Goal: Transaction & Acquisition: Purchase product/service

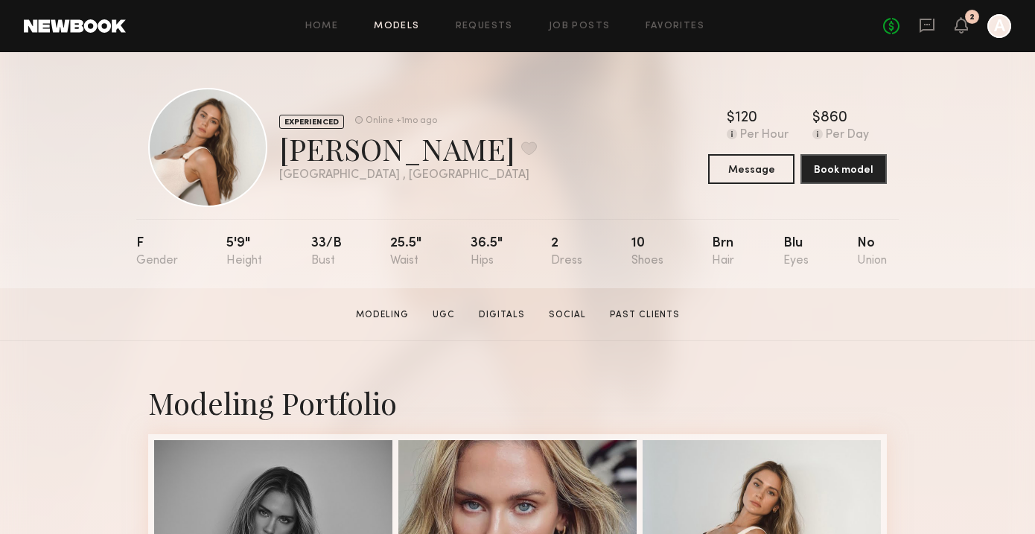
click at [399, 26] on link "Models" at bounding box center [396, 27] width 45 height 10
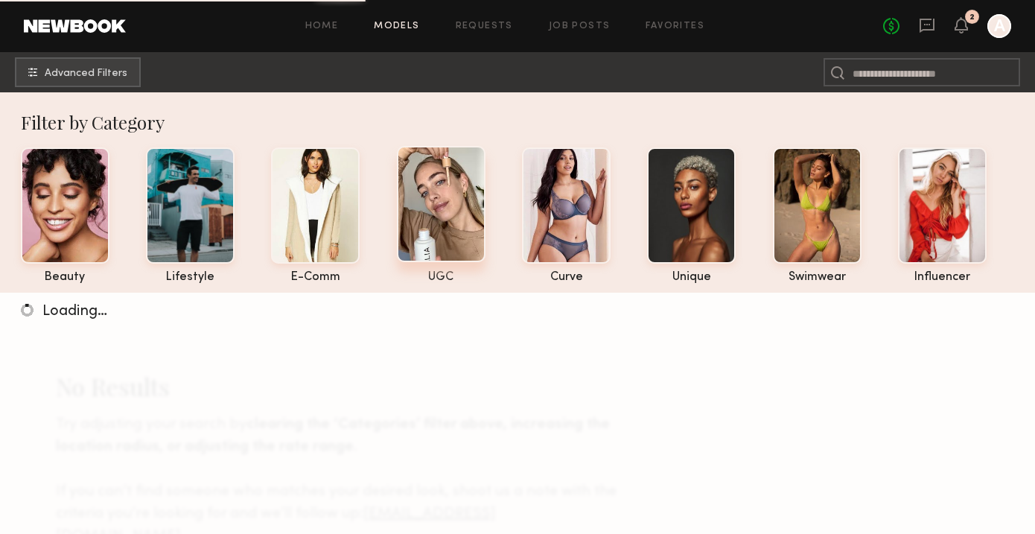
click at [456, 166] on div at bounding box center [441, 204] width 89 height 116
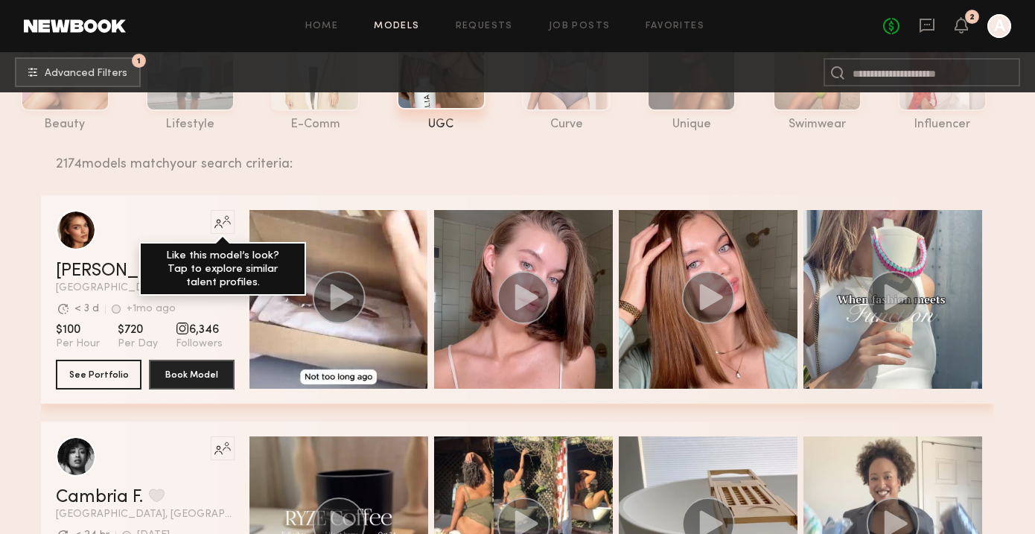
scroll to position [153, 0]
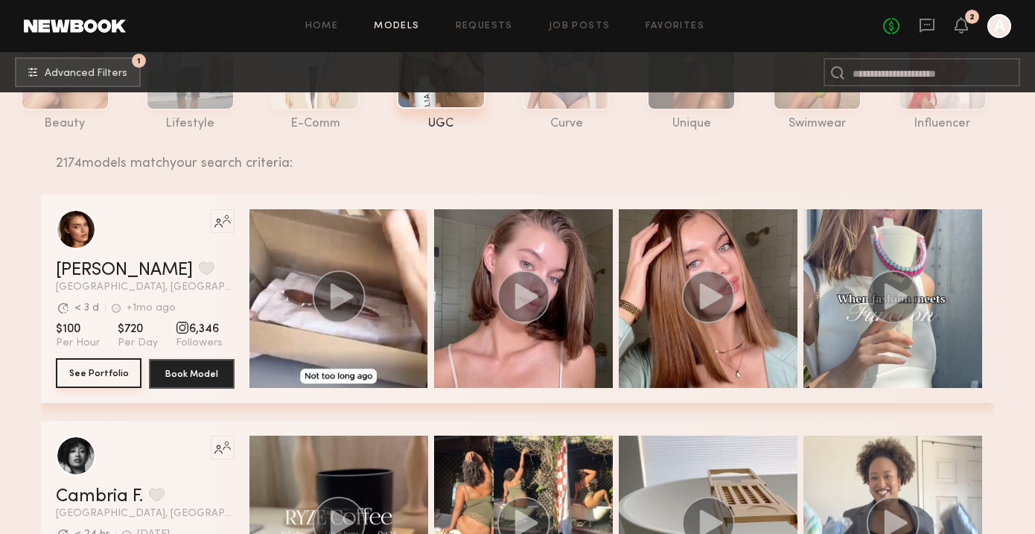
click at [124, 372] on button "See Portfolio" at bounding box center [99, 373] width 86 height 30
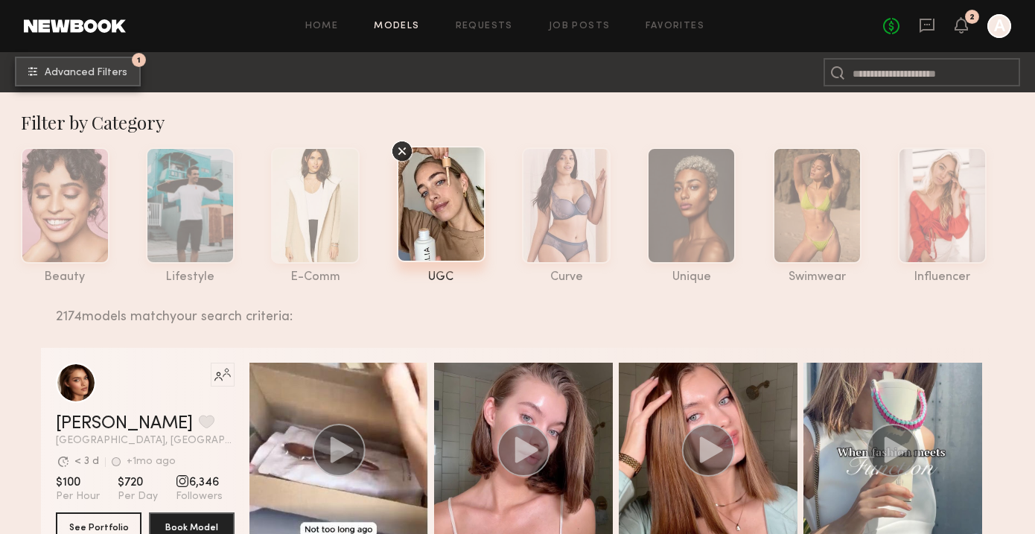
click at [103, 73] on span "Advanced Filters" at bounding box center [86, 73] width 83 height 10
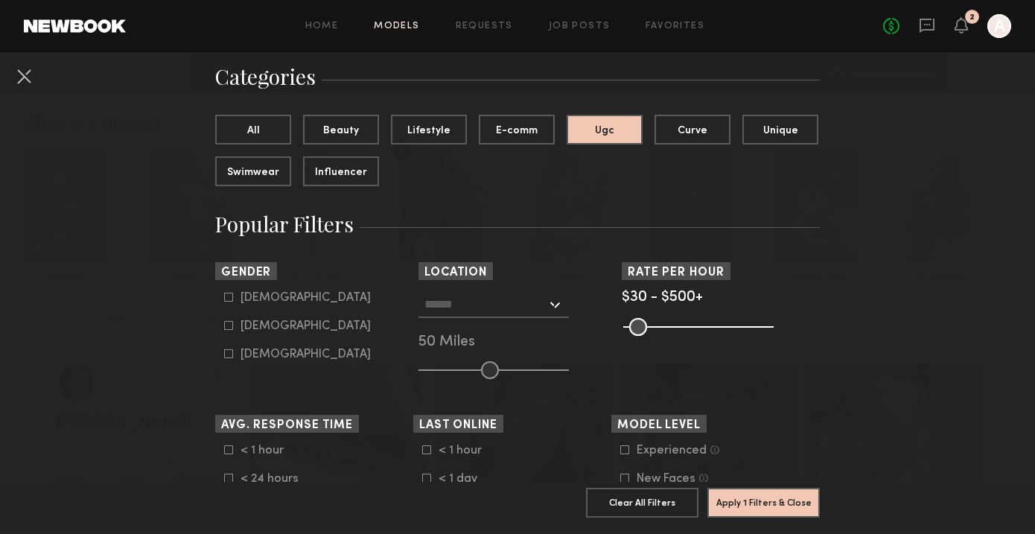
scroll to position [130, 0]
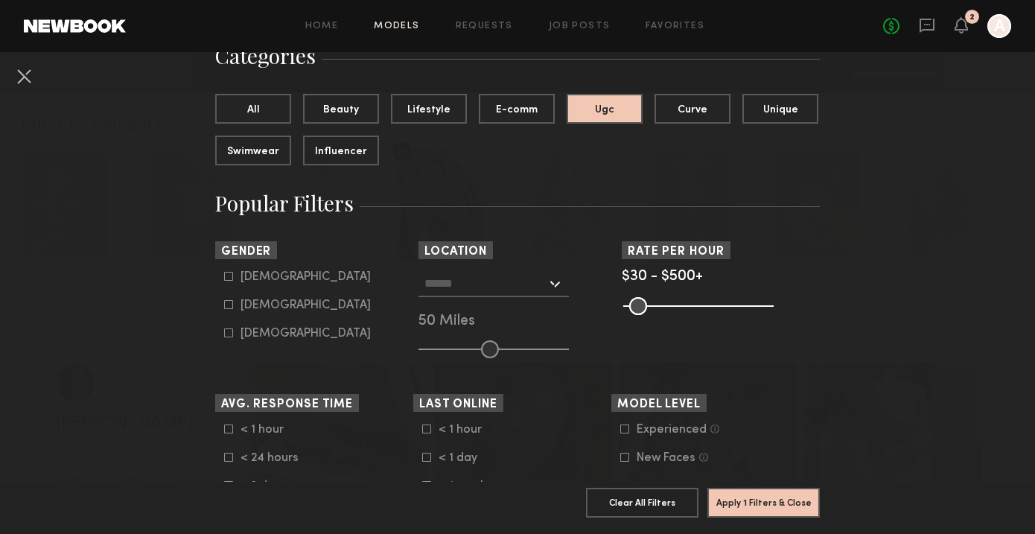
click at [231, 313] on form "[DEMOGRAPHIC_DATA] [DEMOGRAPHIC_DATA] [DEMOGRAPHIC_DATA]" at bounding box center [318, 305] width 189 height 70
click at [228, 309] on icon at bounding box center [229, 305] width 8 height 8
type input "**"
click at [521, 287] on input "text" at bounding box center [485, 282] width 122 height 25
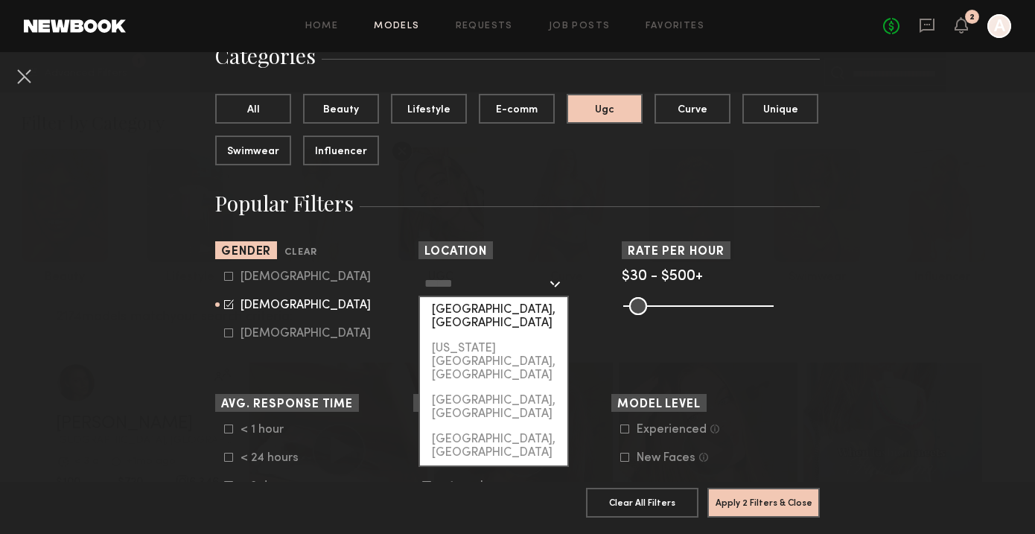
click at [474, 304] on div "[GEOGRAPHIC_DATA], [GEOGRAPHIC_DATA]" at bounding box center [493, 316] width 147 height 39
type input "**********"
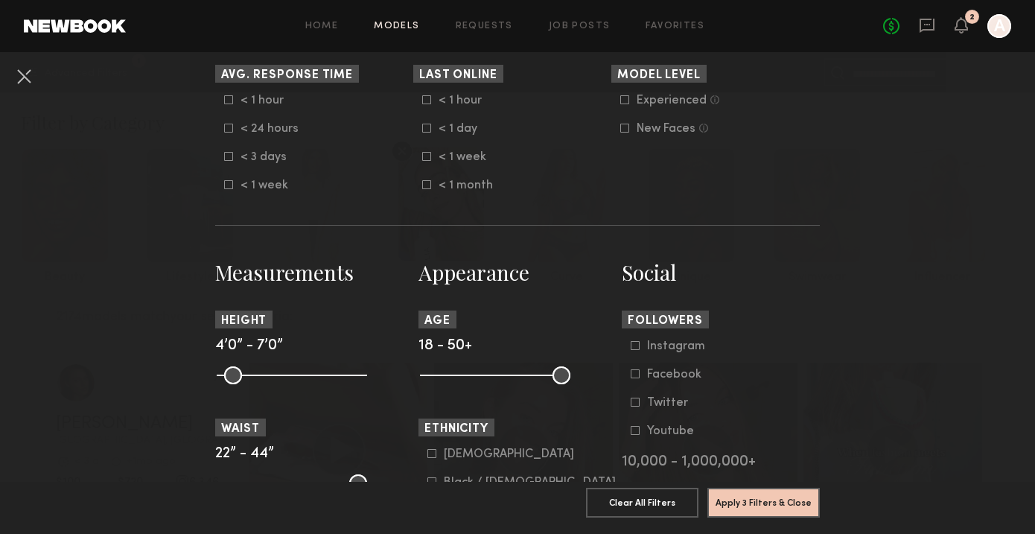
scroll to position [509, 0]
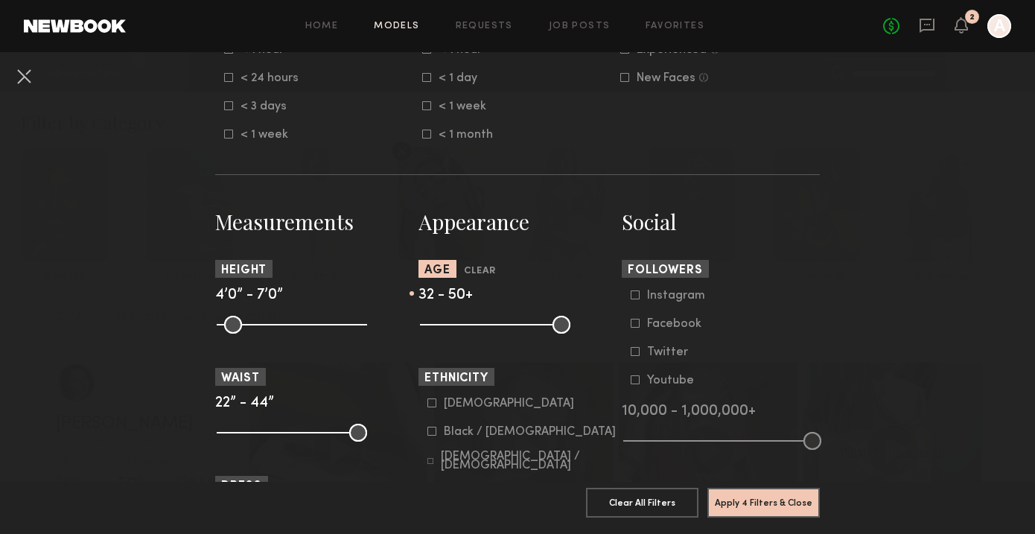
type input "**"
drag, startPoint x: 432, startPoint y: 325, endPoint x: 482, endPoint y: 326, distance: 49.9
click at [483, 326] on input "range" at bounding box center [495, 325] width 150 height 18
drag, startPoint x: 557, startPoint y: 327, endPoint x: 540, endPoint y: 327, distance: 16.4
type input "**"
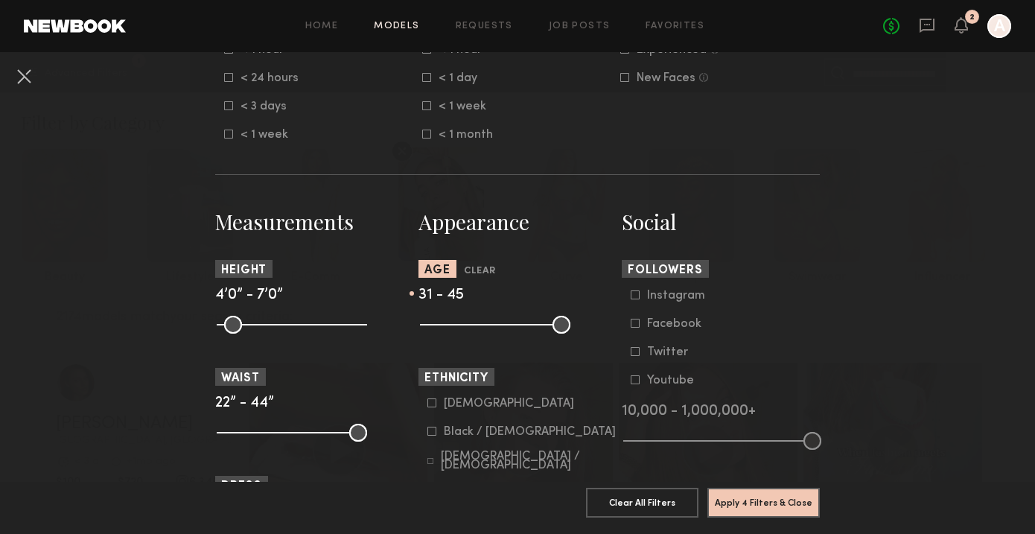
click at [540, 327] on input "range" at bounding box center [495, 325] width 150 height 18
click at [731, 497] on button "Apply 4 Filters & Close" at bounding box center [763, 502] width 112 height 30
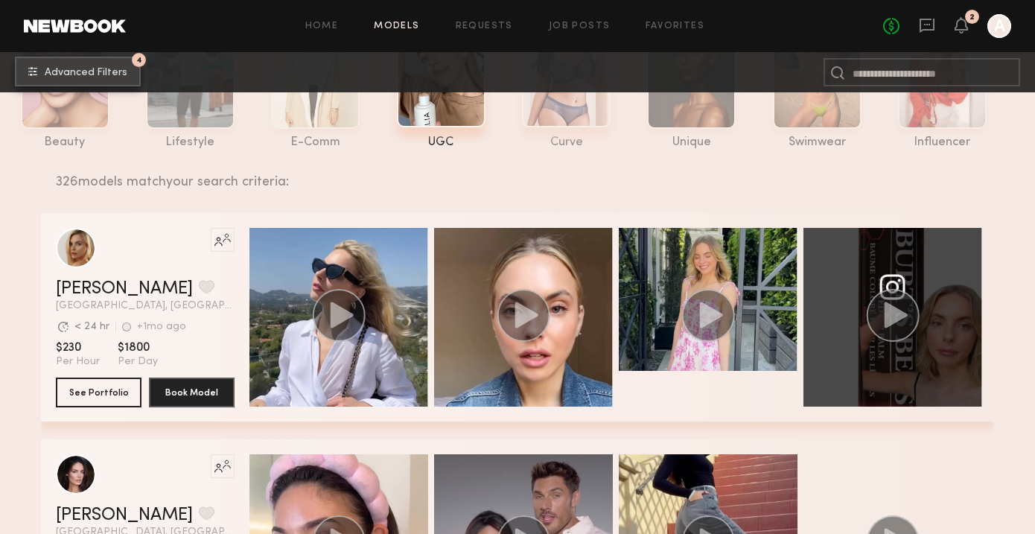
scroll to position [138, 0]
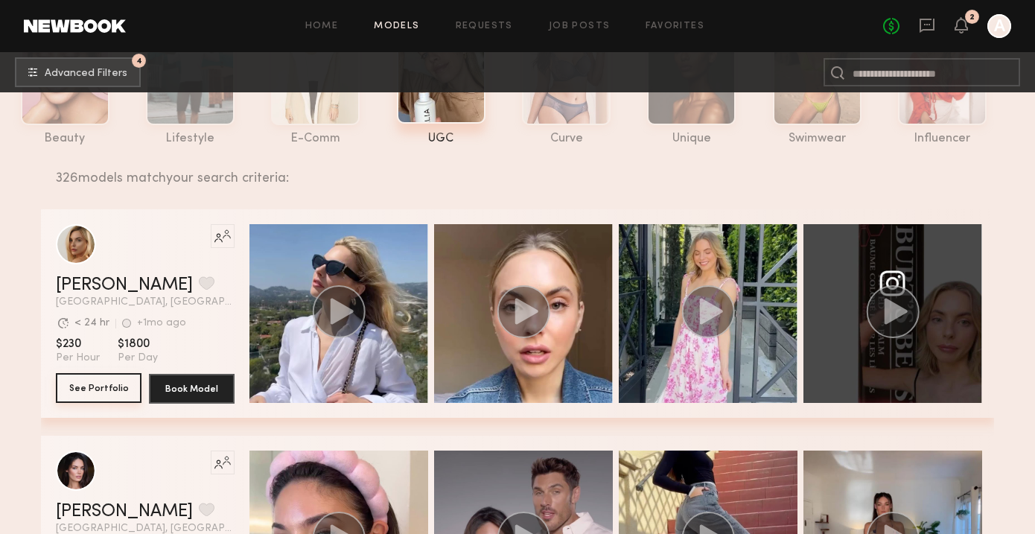
click at [92, 386] on button "See Portfolio" at bounding box center [99, 388] width 86 height 30
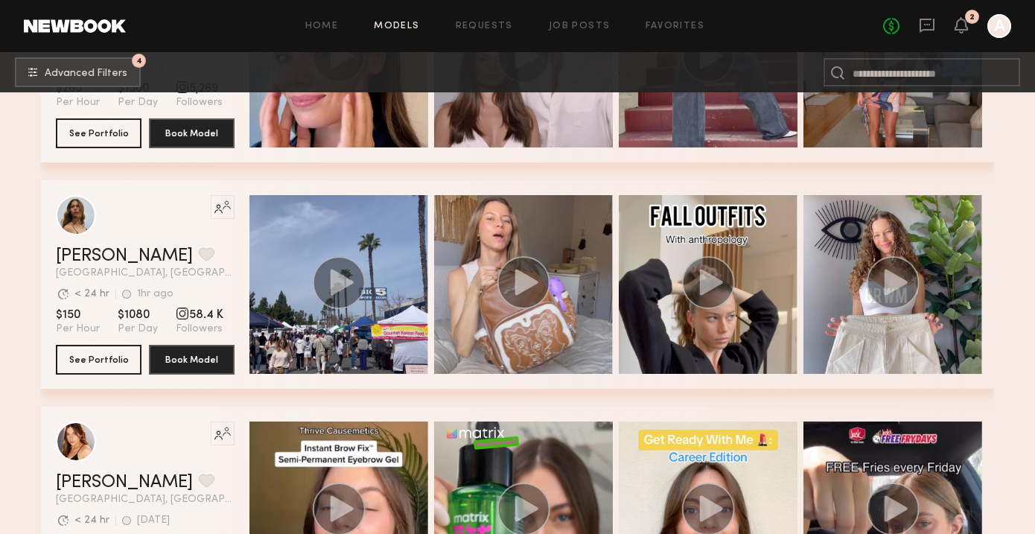
scroll to position [623, 0]
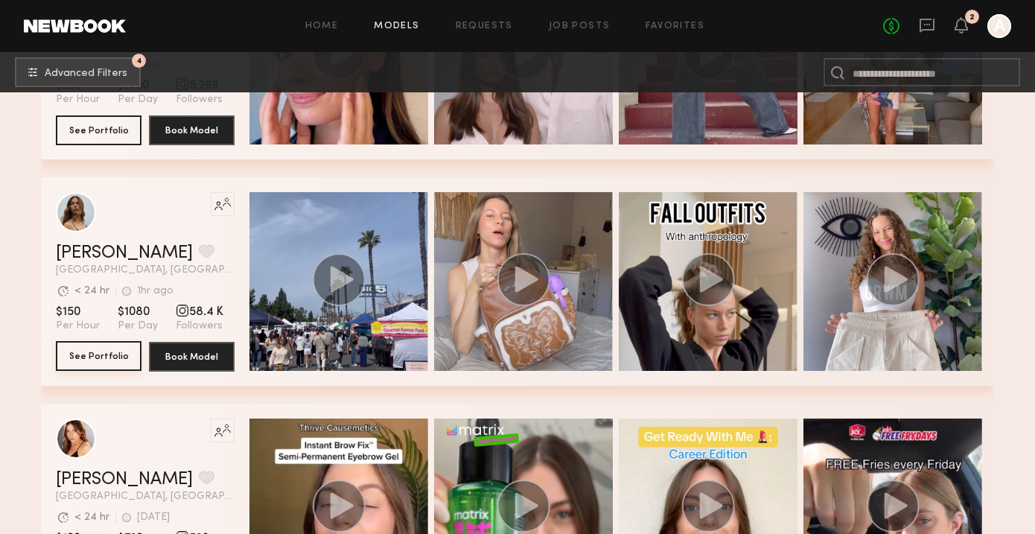
click at [132, 355] on button "See Portfolio" at bounding box center [99, 356] width 86 height 30
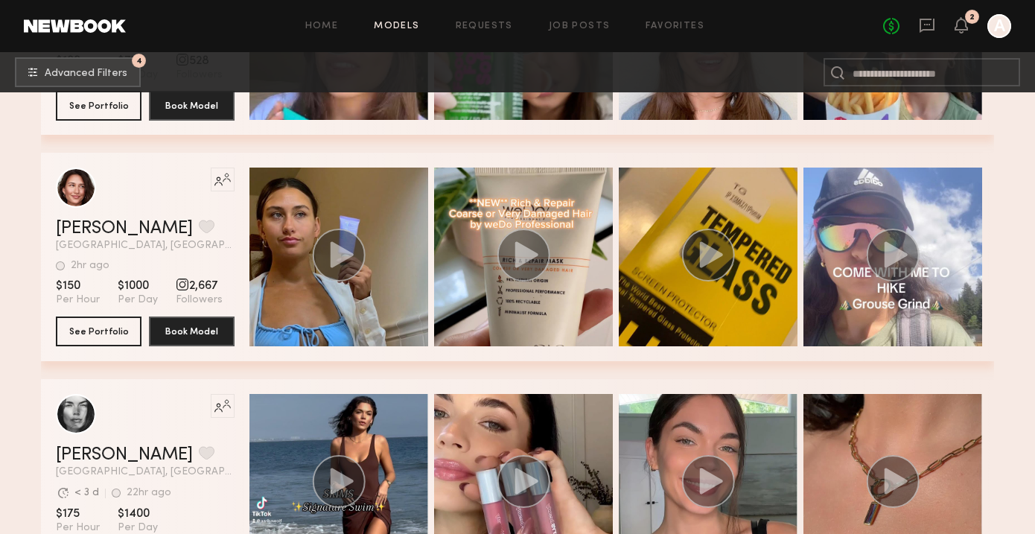
scroll to position [1263, 0]
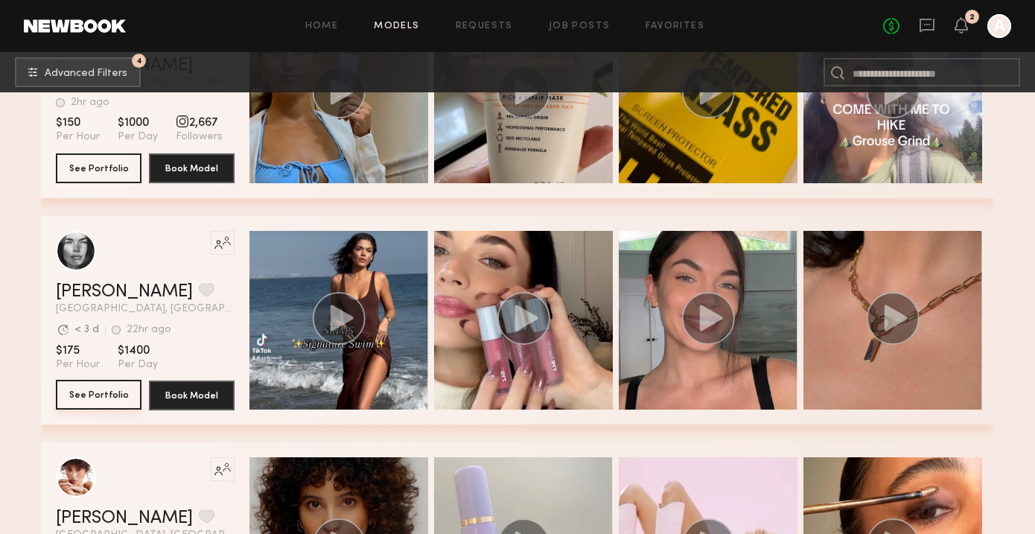
click at [116, 396] on button "See Portfolio" at bounding box center [99, 395] width 86 height 30
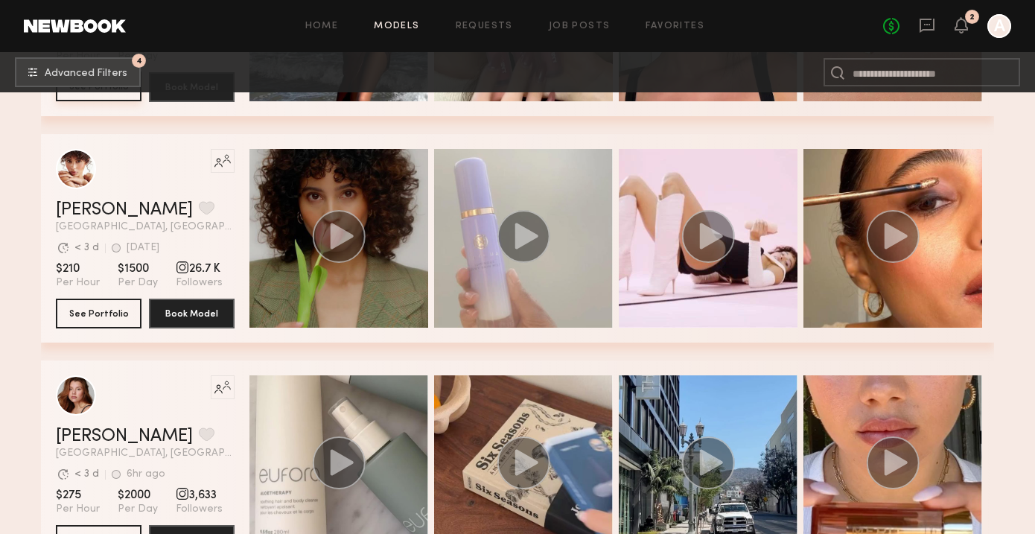
scroll to position [1572, 0]
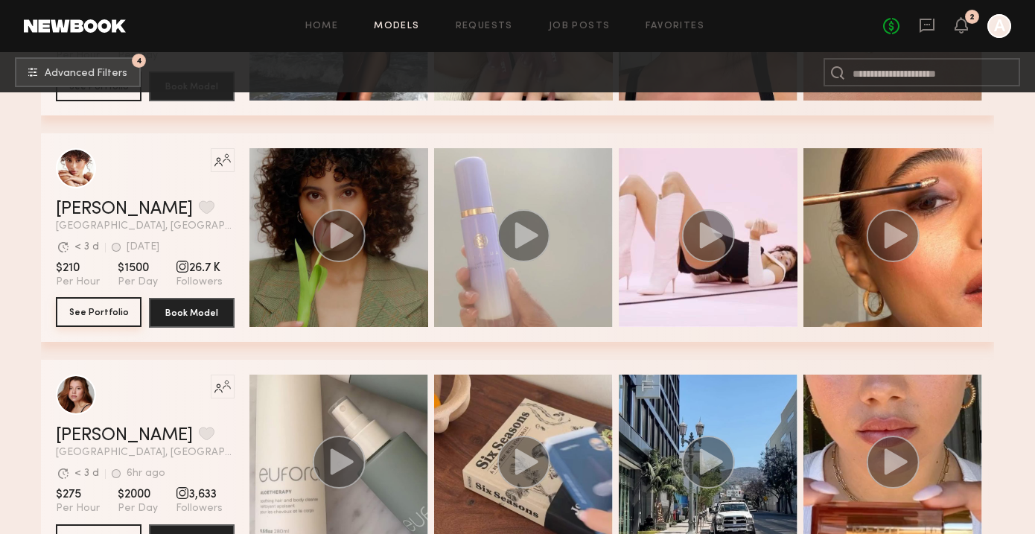
click at [118, 313] on button "See Portfolio" at bounding box center [99, 312] width 86 height 30
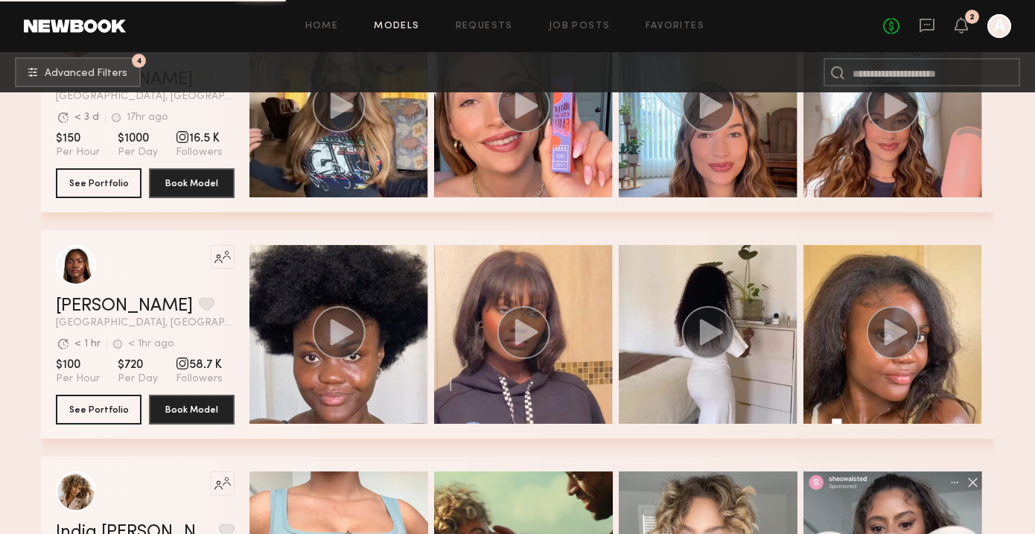
scroll to position [4677, 0]
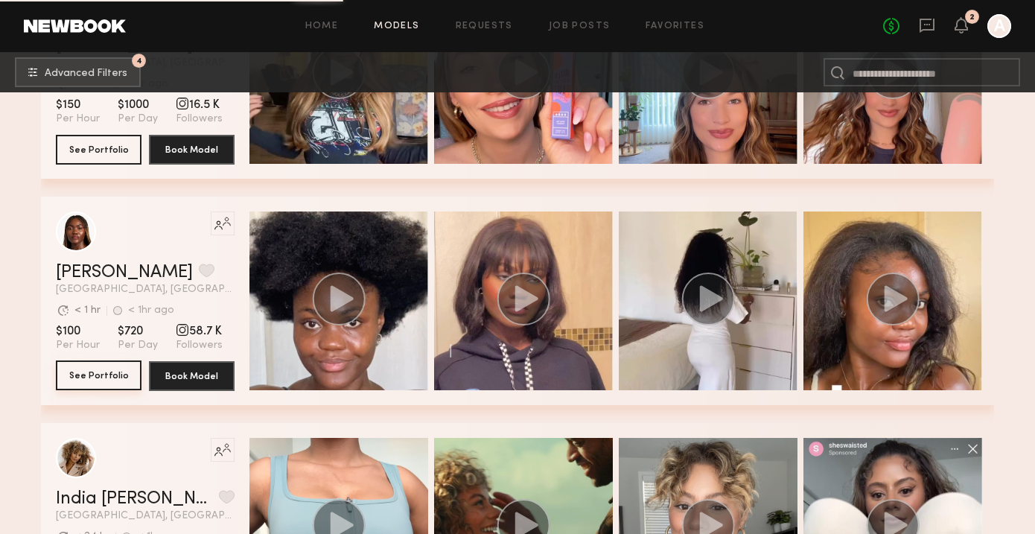
click at [118, 368] on button "See Portfolio" at bounding box center [99, 375] width 86 height 30
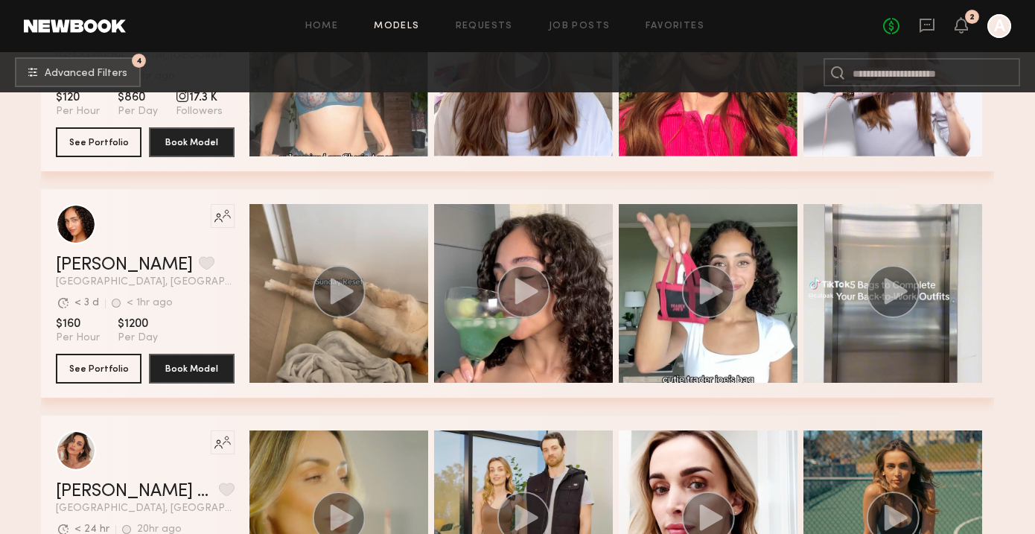
scroll to position [5817, 0]
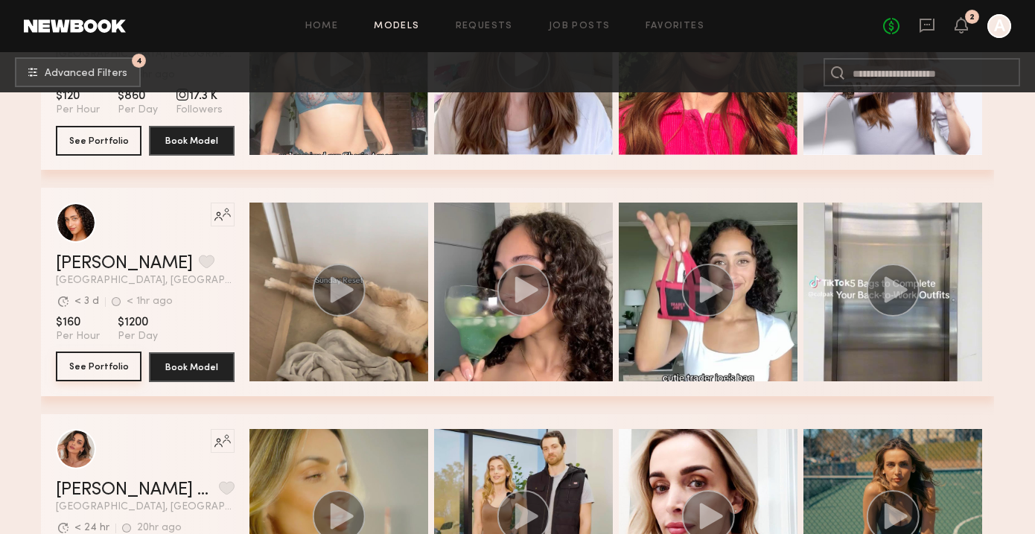
click at [113, 370] on button "See Portfolio" at bounding box center [99, 366] width 86 height 30
